Goal: Find specific page/section: Find specific page/section

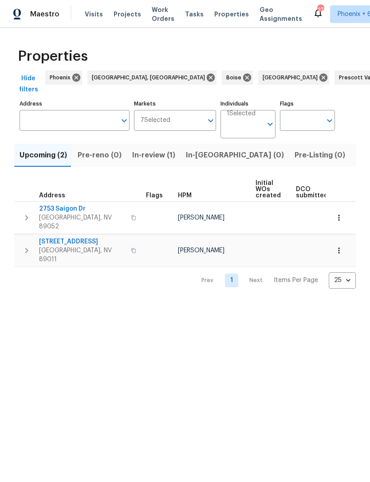
click at [90, 13] on span "Visits" at bounding box center [94, 14] width 18 height 9
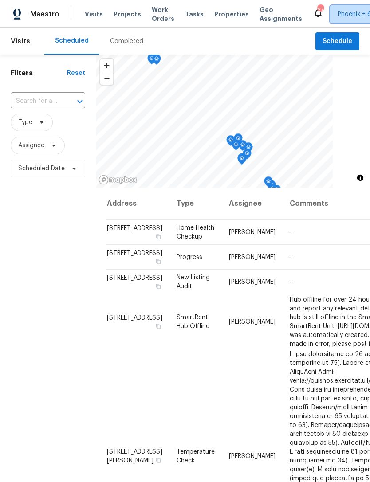
click at [344, 14] on span "Phoenix + 6" at bounding box center [354, 14] width 34 height 9
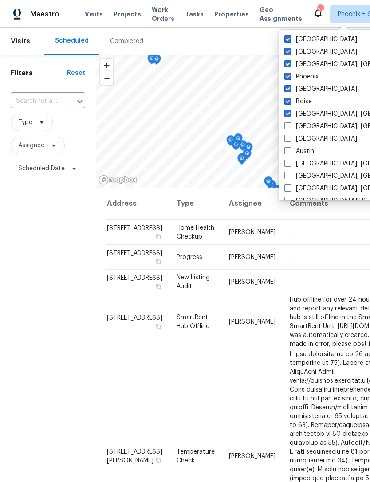
click at [313, 41] on label "Tucson" at bounding box center [320, 39] width 73 height 9
click at [290, 41] on input "Tucson" at bounding box center [287, 38] width 6 height 6
checkbox input "false"
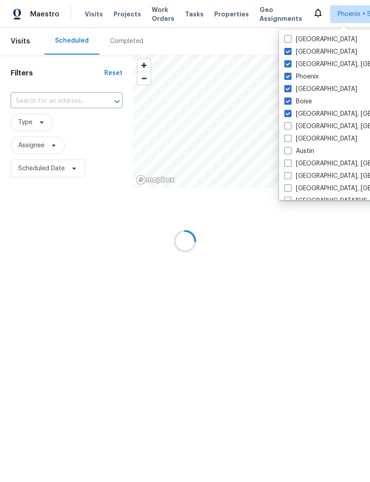
click at [320, 53] on label "Salt Lake City" at bounding box center [320, 51] width 73 height 9
click at [290, 53] on input "Salt Lake City" at bounding box center [287, 50] width 6 height 6
checkbox input "false"
click at [322, 65] on label "Prescott, AZ" at bounding box center [352, 64] width 137 height 9
click at [290, 65] on input "Prescott, AZ" at bounding box center [287, 63] width 6 height 6
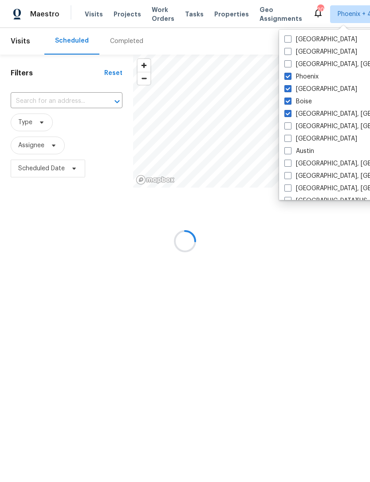
checkbox input "false"
click at [311, 76] on label "Phoenix" at bounding box center [301, 76] width 34 height 9
click at [290, 76] on input "Phoenix" at bounding box center [287, 75] width 6 height 6
checkbox input "false"
click at [307, 101] on label "Boise" at bounding box center [297, 101] width 27 height 9
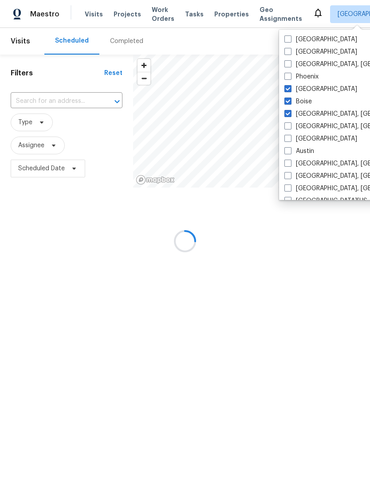
click at [290, 101] on input "Boise" at bounding box center [287, 100] width 6 height 6
checkbox input "false"
click at [318, 116] on label "Albuquerque, NM" at bounding box center [352, 114] width 137 height 9
click at [290, 115] on input "Albuquerque, NM" at bounding box center [287, 113] width 6 height 6
checkbox input "false"
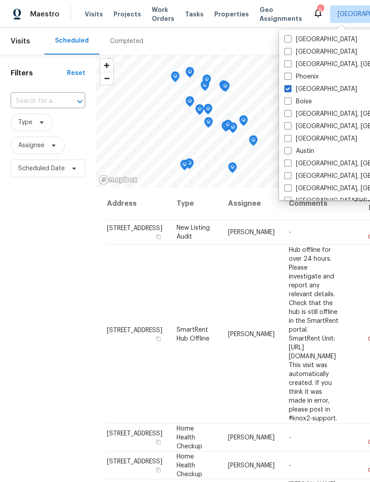
click at [19, 308] on div "Filters Reset ​ Type Assignee Scheduled Date" at bounding box center [48, 314] width 96 height 519
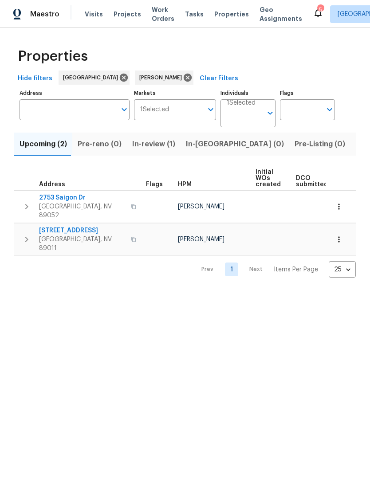
click at [167, 140] on span "In-review (1)" at bounding box center [153, 144] width 43 height 12
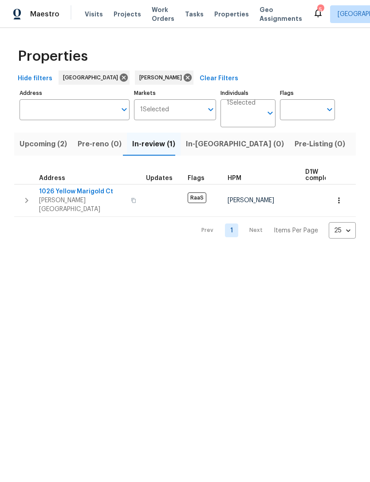
click at [45, 149] on span "Upcoming (2)" at bounding box center [43, 144] width 47 height 12
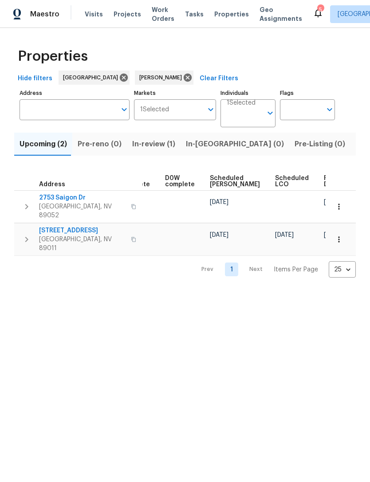
scroll to position [0, 222]
click at [324, 183] on span "Ready Date" at bounding box center [334, 181] width 20 height 12
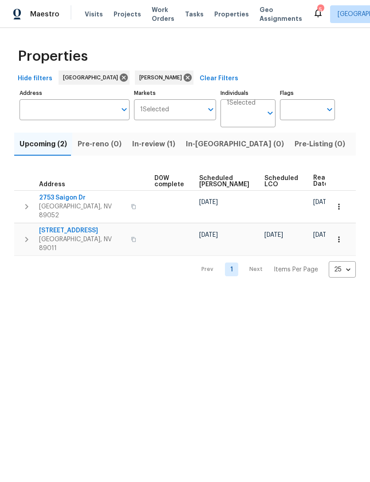
scroll to position [0, 233]
click at [184, 78] on icon at bounding box center [188, 78] width 8 height 8
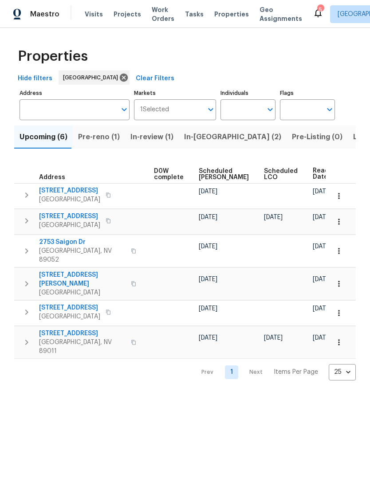
scroll to position [0, 233]
click at [313, 174] on span "Ready Date" at bounding box center [323, 174] width 20 height 12
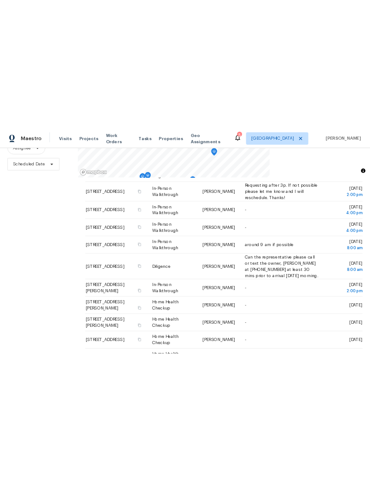
scroll to position [86, 0]
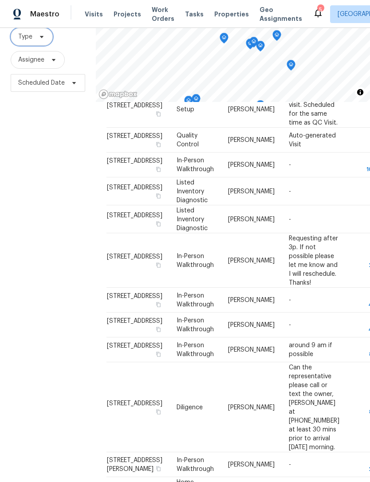
click at [19, 38] on span "Type" at bounding box center [25, 36] width 14 height 9
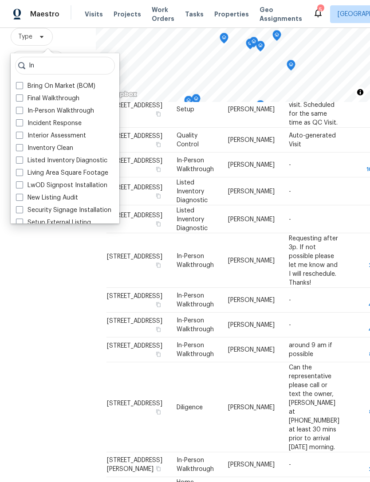
type input "In"
click at [84, 110] on label "In-Person Walkthrough" at bounding box center [55, 110] width 78 height 9
click at [22, 110] on input "In-Person Walkthrough" at bounding box center [19, 109] width 6 height 6
checkbox input "true"
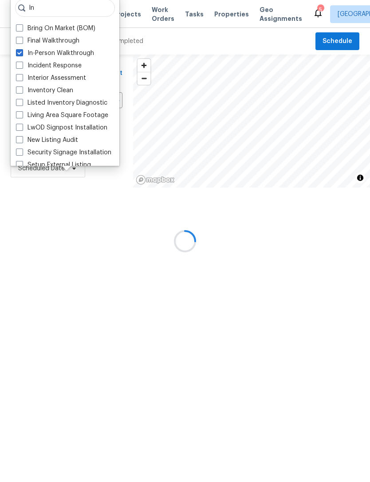
scroll to position [98, 0]
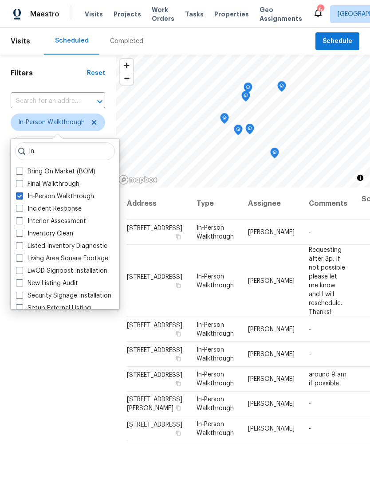
click at [22, 367] on div "Filters Reset ​ In-Person Walkthrough Assignee Scheduled Date" at bounding box center [58, 314] width 116 height 519
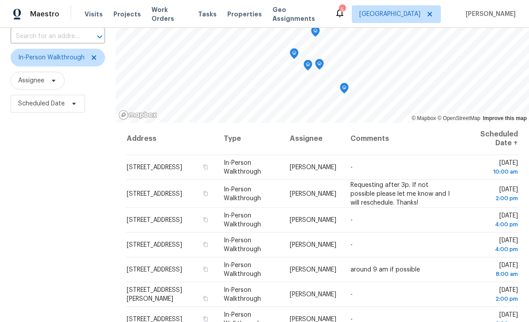
scroll to position [67, 0]
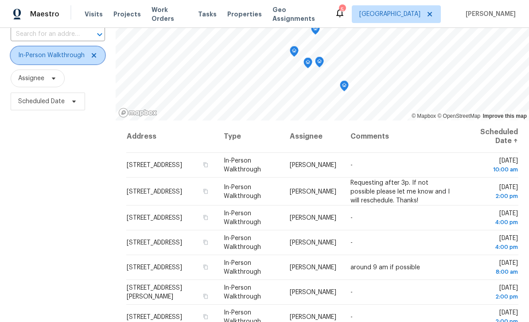
click at [93, 52] on icon at bounding box center [93, 55] width 7 height 7
